Goal: Check status: Check status

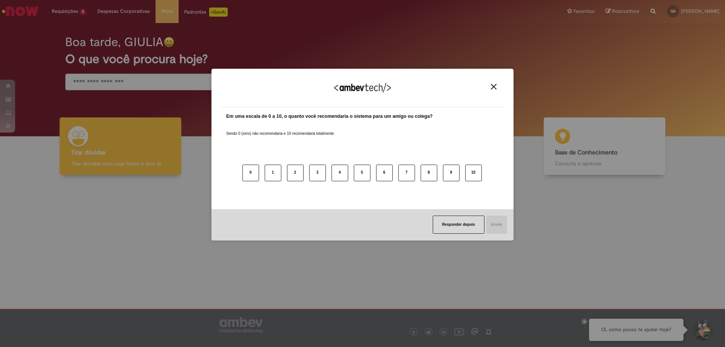
click at [494, 86] on img "Close" at bounding box center [494, 87] width 6 height 6
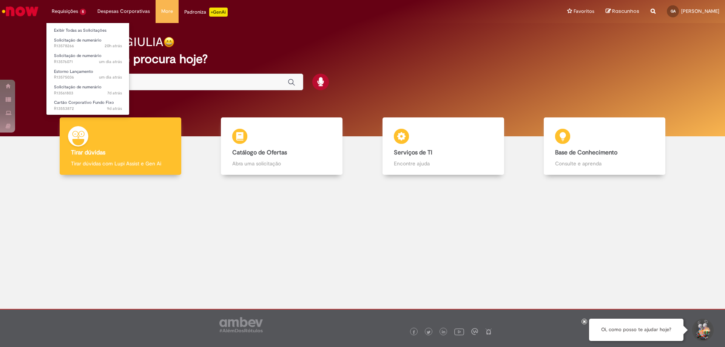
click at [76, 12] on li "Requisições 5 Exibir Todas as Solicitações Solicitação de numerário 20h atrás 2…" at bounding box center [69, 11] width 46 height 23
click at [87, 106] on span "9d atrás 9 dias atrás R13553872" at bounding box center [88, 109] width 68 height 6
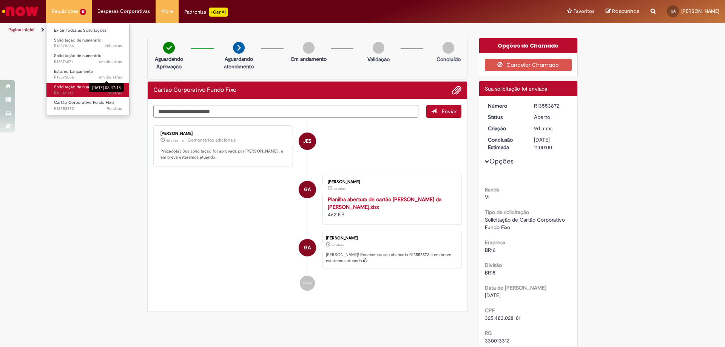
click at [79, 92] on span "7d atrás 7 dias atrás R13561803" at bounding box center [88, 93] width 68 height 6
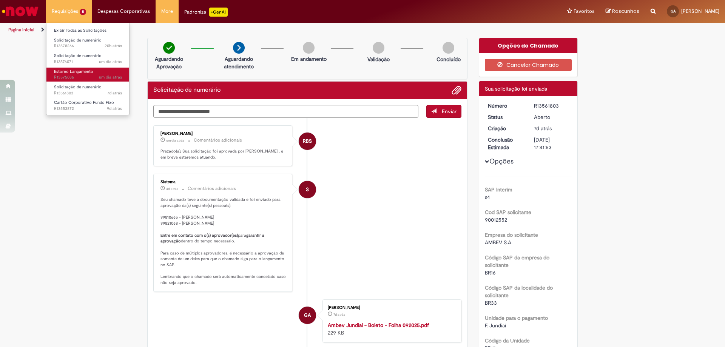
click at [79, 70] on span "Estorno Lançamento" at bounding box center [73, 72] width 39 height 6
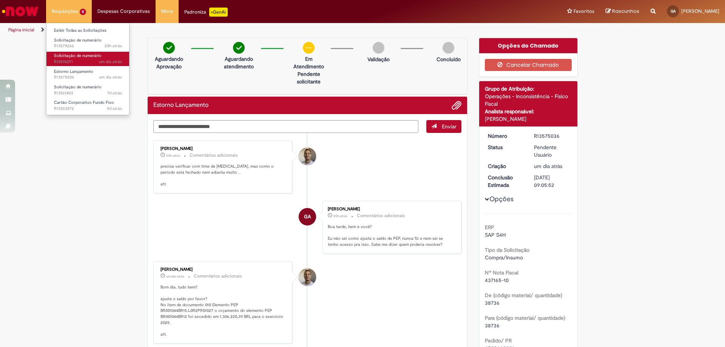
click at [86, 62] on span "um dia atrás um dia atrás R13576071" at bounding box center [88, 62] width 68 height 6
